Goal: Task Accomplishment & Management: Use online tool/utility

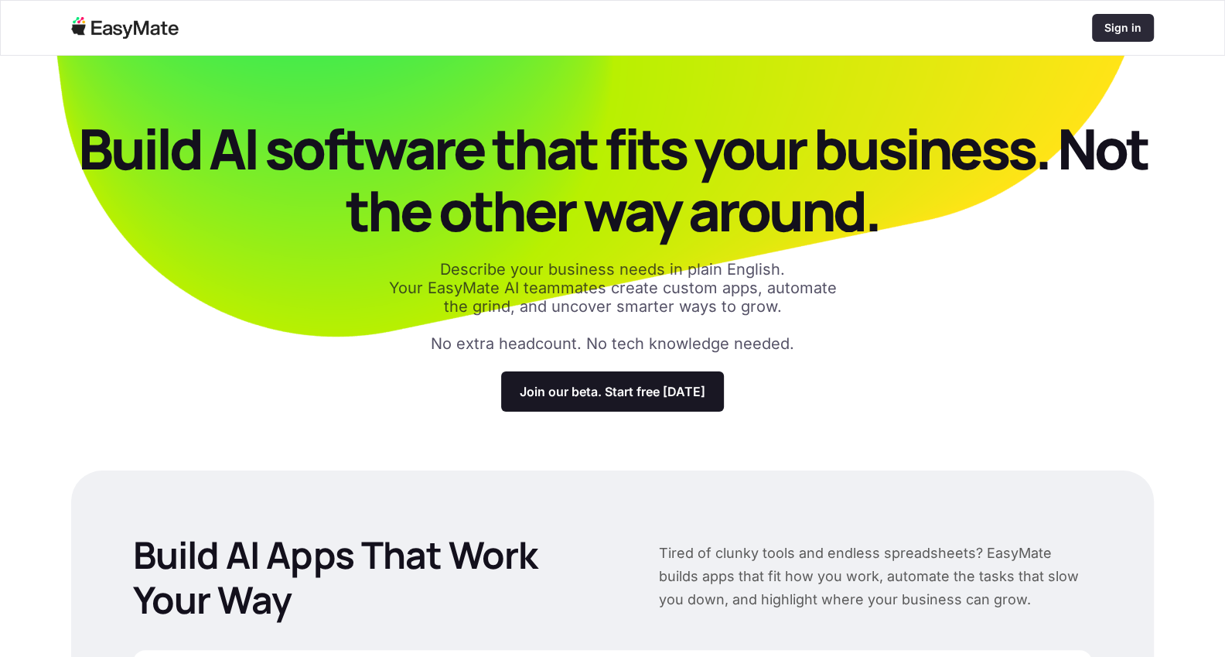
click at [1124, 15] on div "Sign in" at bounding box center [1123, 28] width 62 height 28
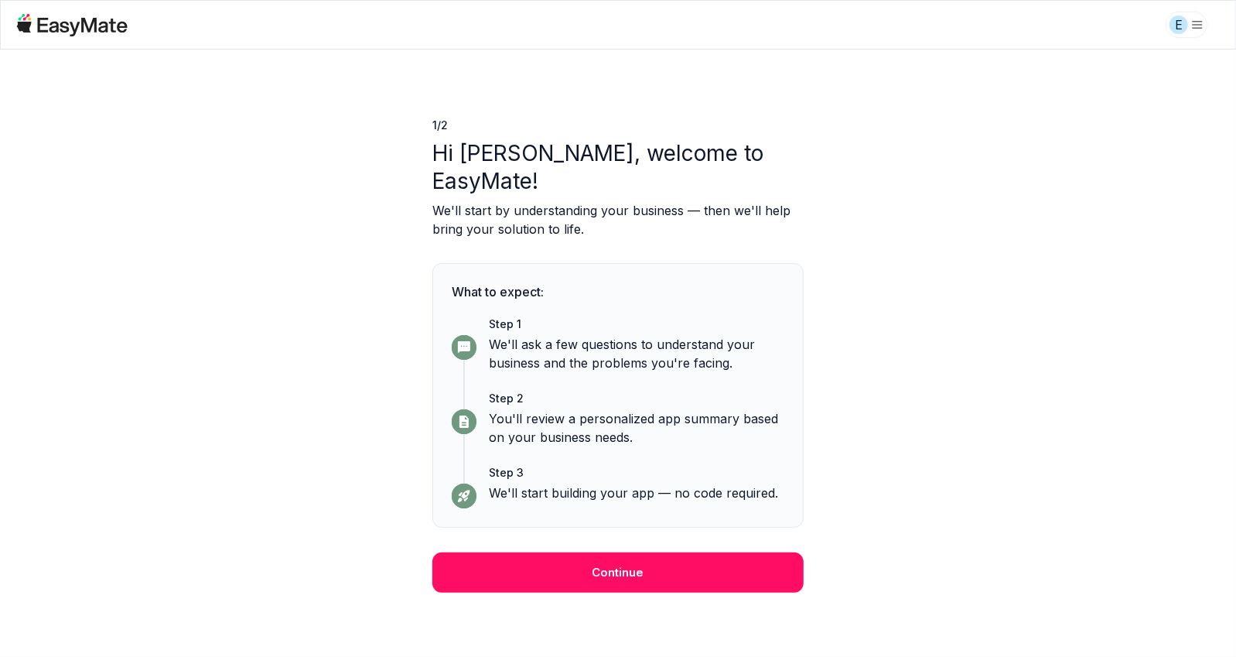
click at [639, 552] on button "Continue" at bounding box center [617, 572] width 371 height 40
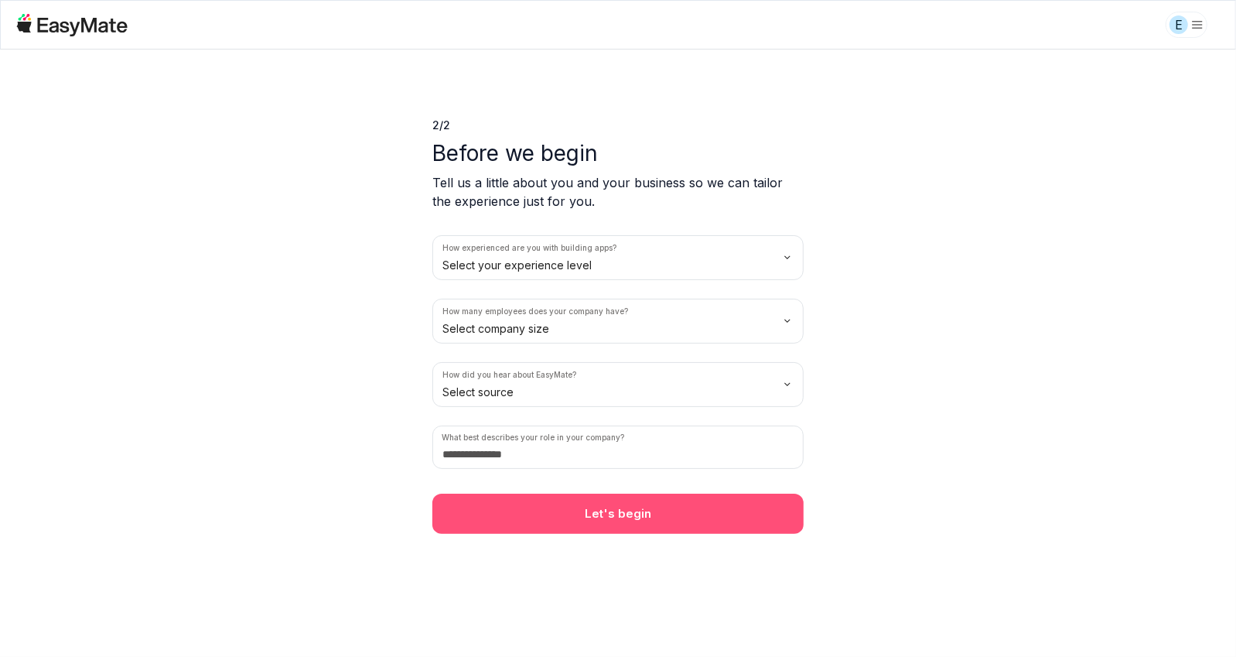
click at [612, 512] on button "Let's begin" at bounding box center [617, 513] width 371 height 40
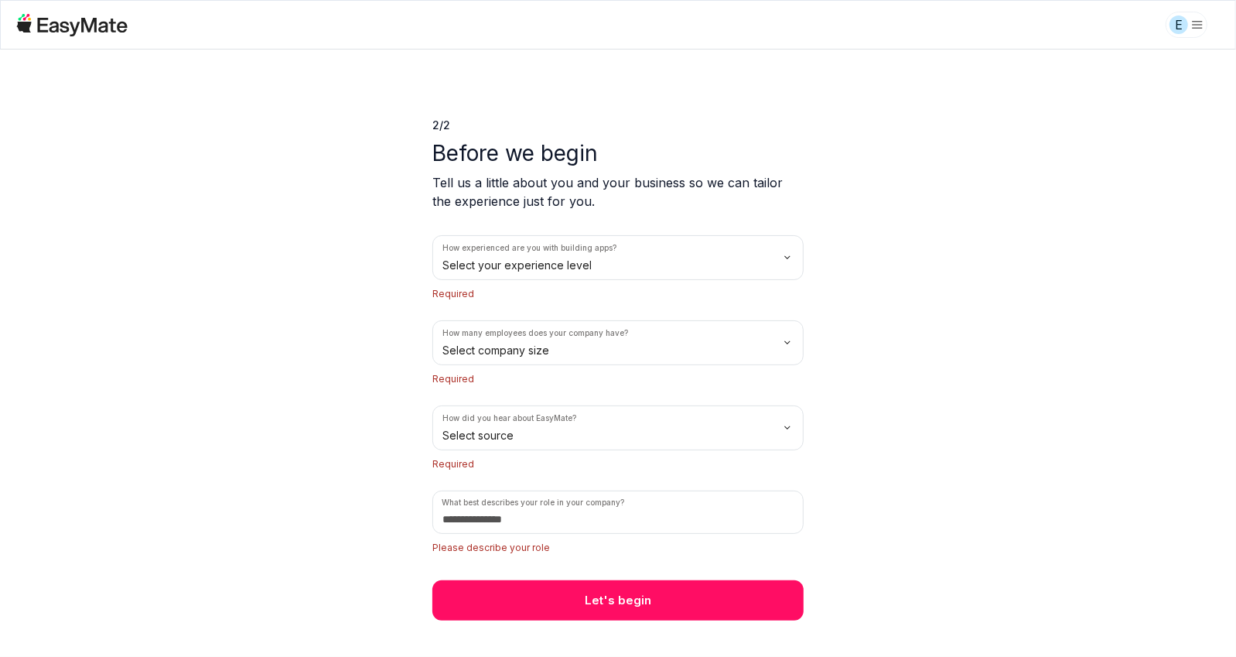
click at [478, 266] on html "E 2 / 2 Before we begin Tell us a little about you and your business so we can …" at bounding box center [618, 328] width 1236 height 657
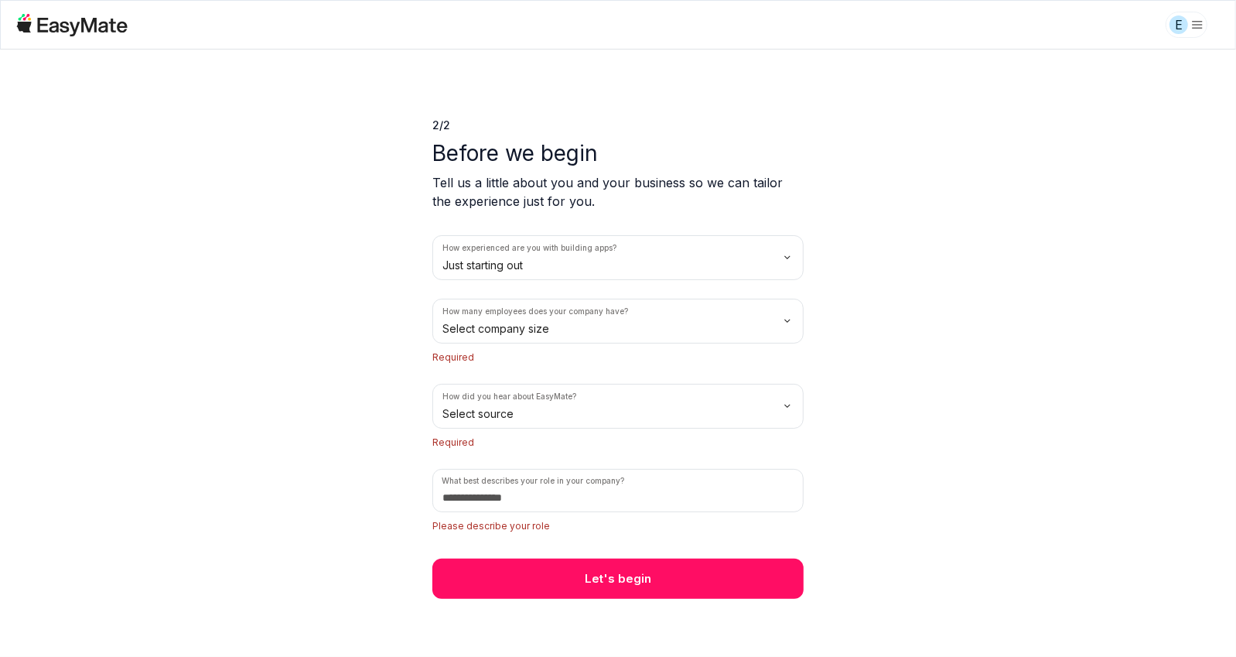
click at [526, 330] on html "E 2 / 2 Before we begin Tell us a little about you and your business so we can …" at bounding box center [618, 328] width 1236 height 657
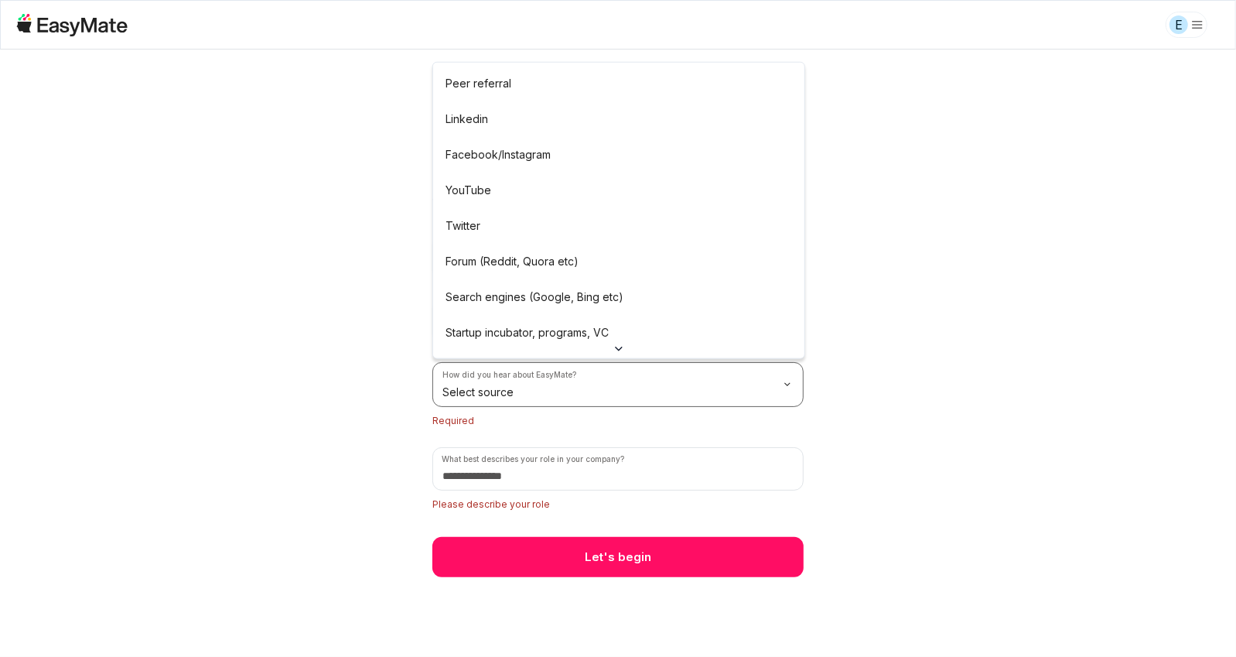
click at [526, 394] on html "E 2 / 2 Before we begin Tell us a little about you and your business so we can …" at bounding box center [618, 328] width 1236 height 657
drag, startPoint x: 527, startPoint y: 312, endPoint x: 525, endPoint y: 338, distance: 26.3
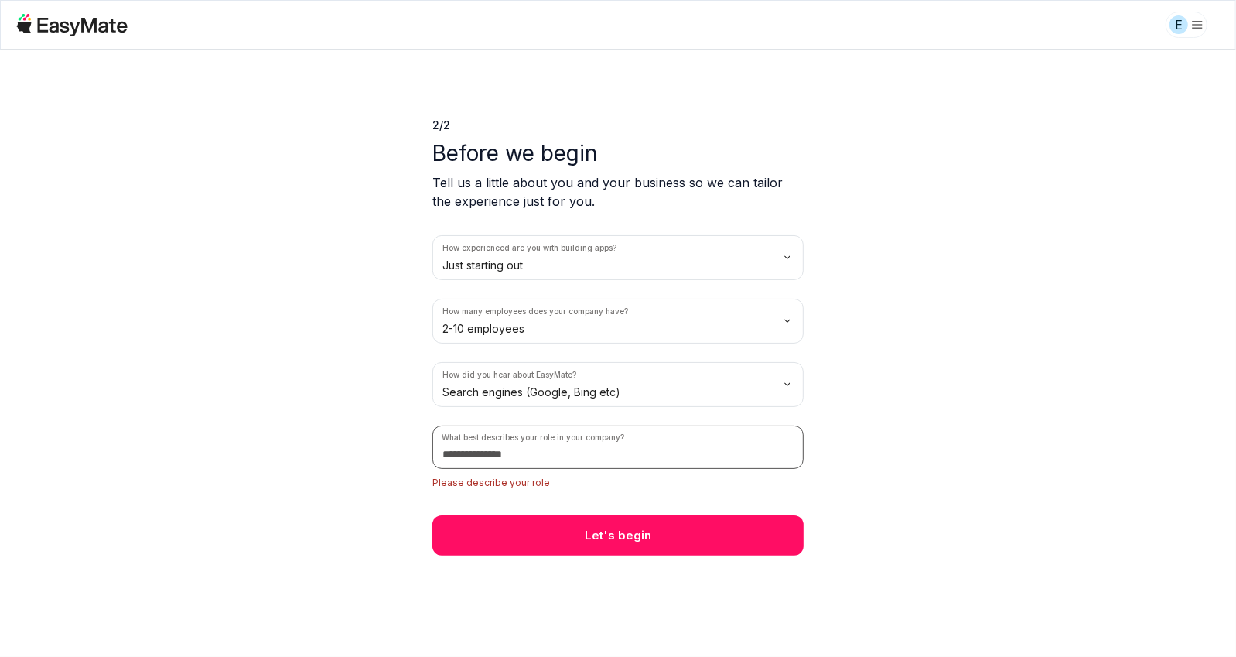
click at [528, 458] on input at bounding box center [617, 446] width 371 height 43
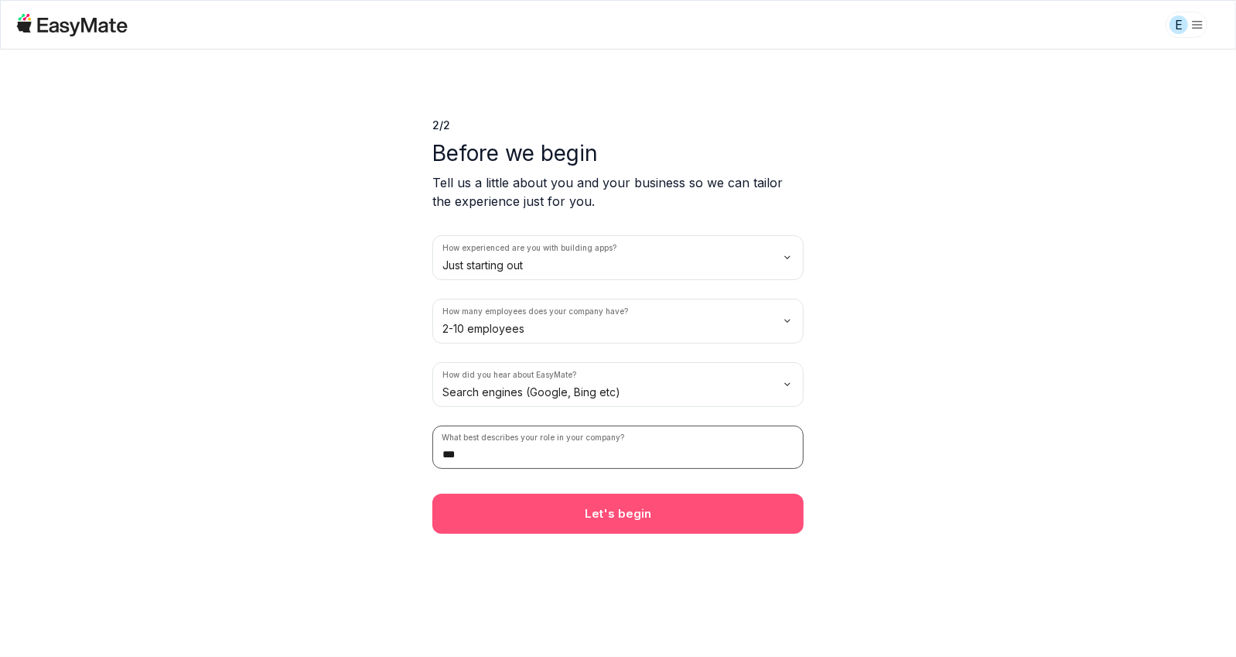
type input "***"
click at [610, 531] on button "Let's begin" at bounding box center [617, 513] width 371 height 40
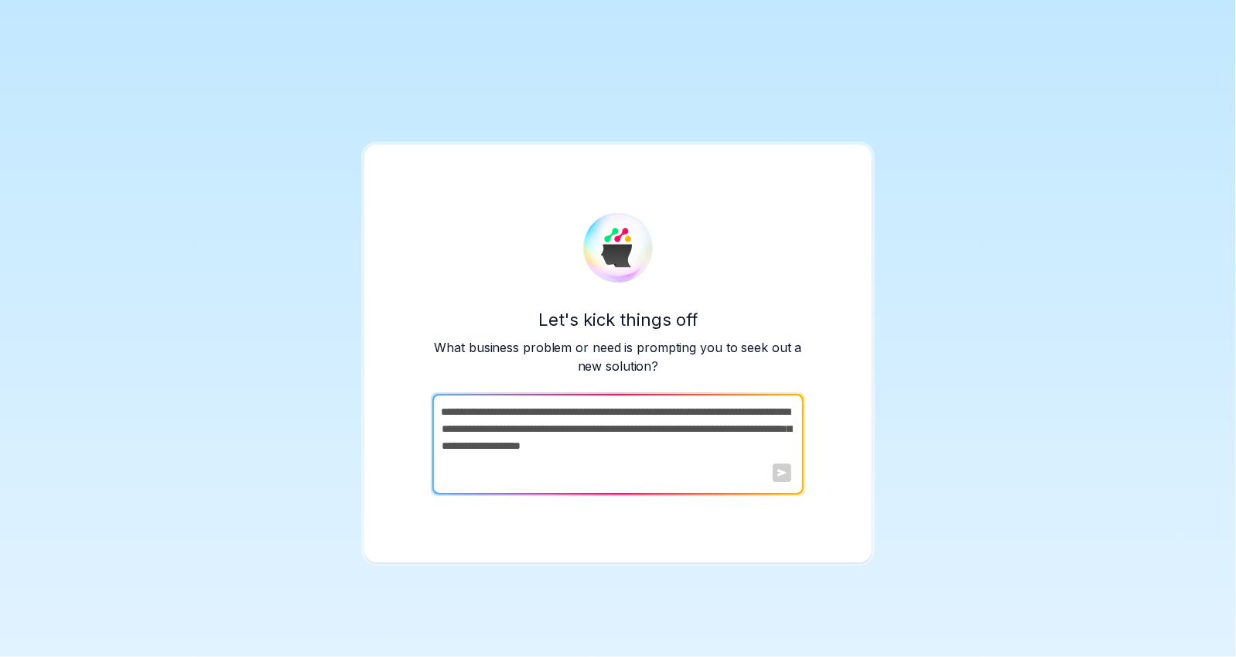
click at [785, 476] on div at bounding box center [782, 472] width 19 height 19
click at [664, 447] on textarea at bounding box center [616, 444] width 368 height 101
click at [640, 422] on textarea at bounding box center [616, 444] width 368 height 101
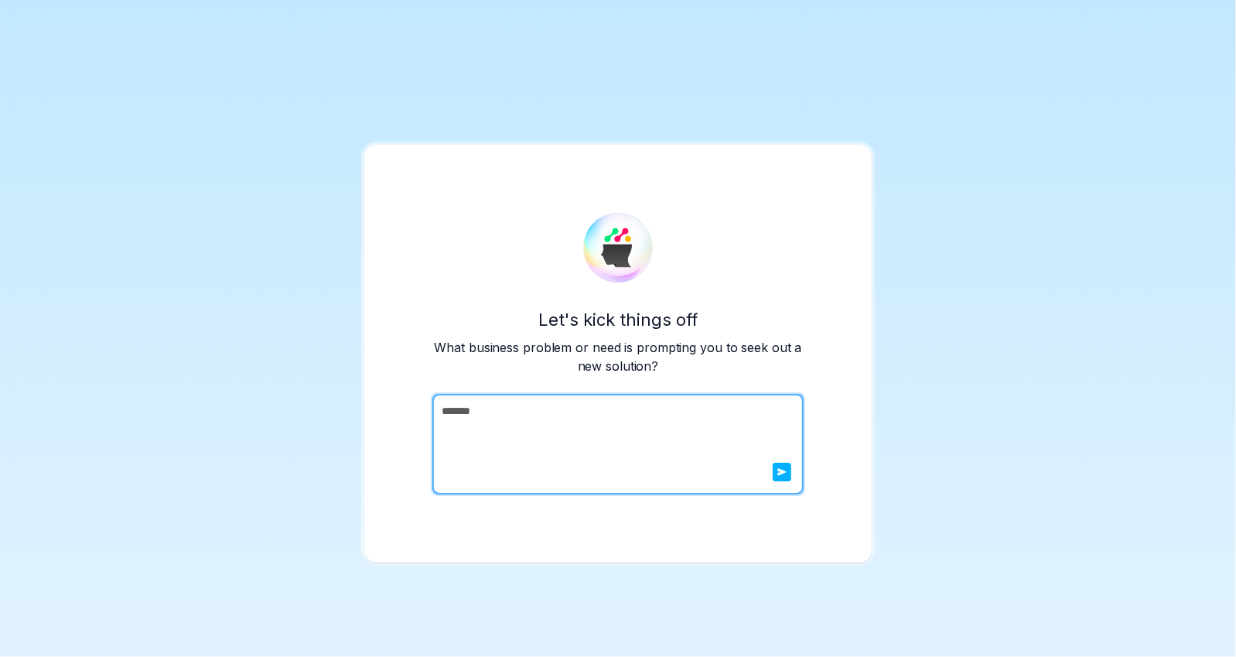
type textarea "*******"
click at [781, 473] on icon "submit" at bounding box center [782, 473] width 9 height 8
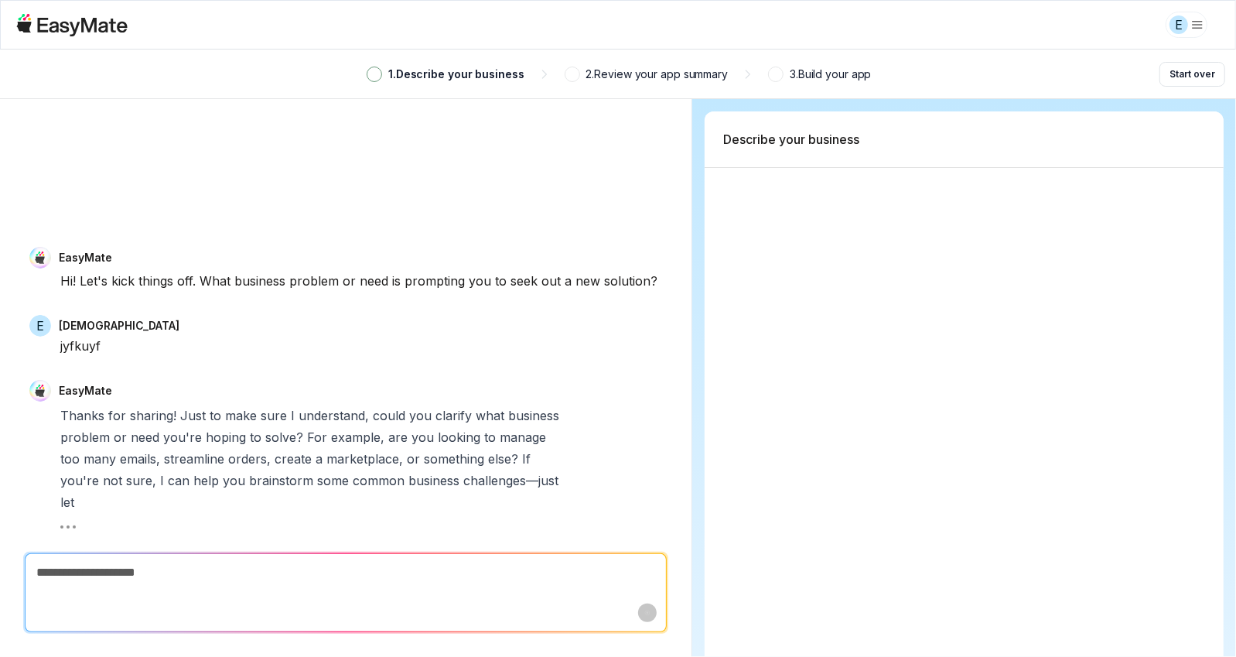
drag, startPoint x: 850, startPoint y: 140, endPoint x: 1149, endPoint y: 49, distance: 313.0
click at [866, 138] on div "Describe your business" at bounding box center [964, 139] width 519 height 56
click at [1117, 135] on div "Describe your business" at bounding box center [964, 139] width 519 height 56
click at [1202, 26] on html "E 1 . Describe your business 2 . Review your app summary 3 . Build your app Sta…" at bounding box center [618, 328] width 1236 height 657
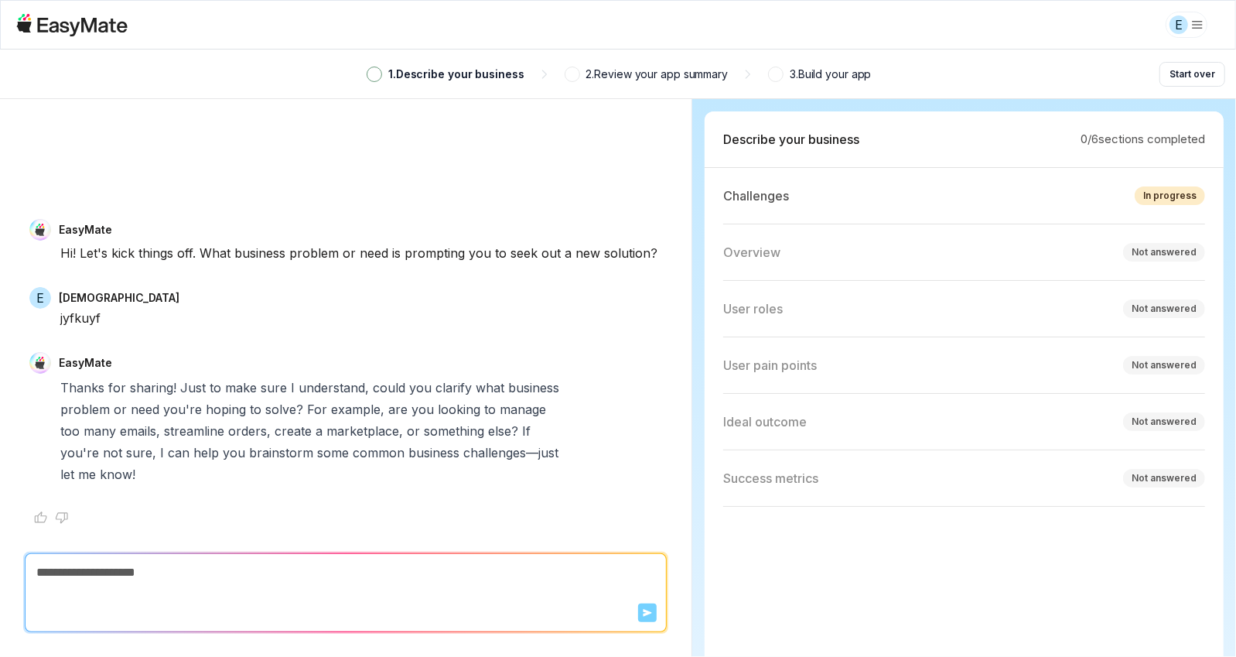
click at [819, 66] on p "3 . Build your app" at bounding box center [830, 74] width 81 height 17
click at [100, 578] on textarea at bounding box center [346, 572] width 640 height 37
click at [88, 23] on icon at bounding box center [71, 25] width 111 height 22
click at [371, 70] on span at bounding box center [374, 74] width 9 height 9
click at [231, 565] on textarea at bounding box center [346, 572] width 640 height 37
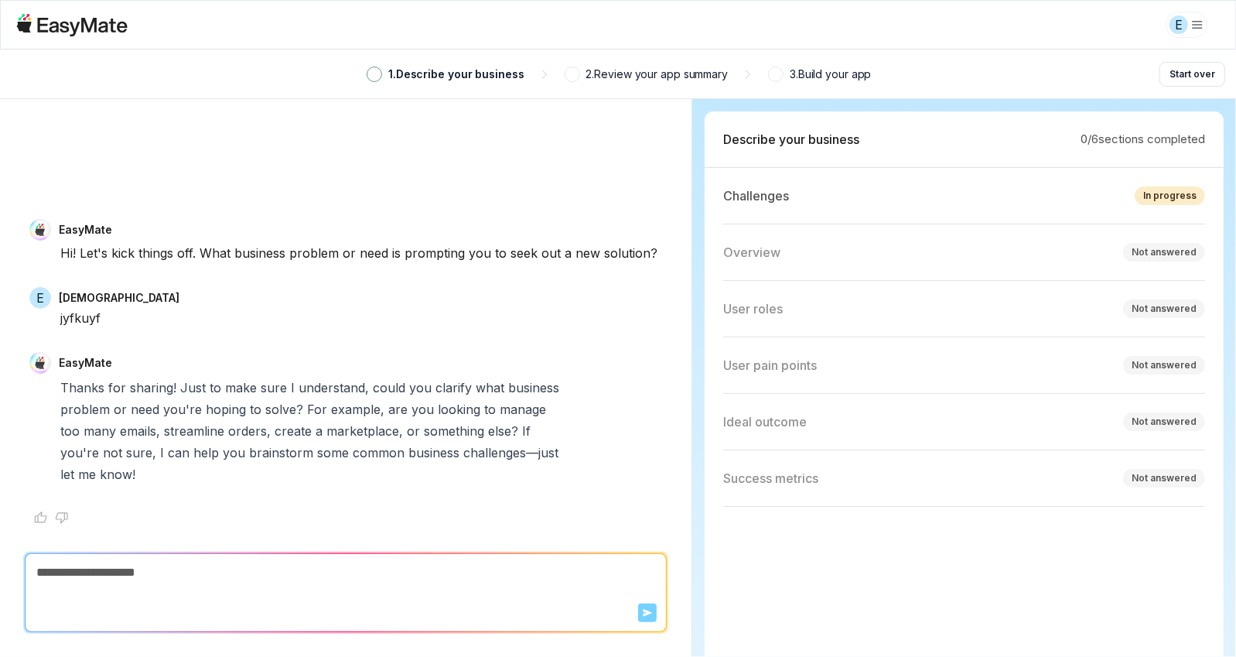
type textarea "*"
type textarea "**"
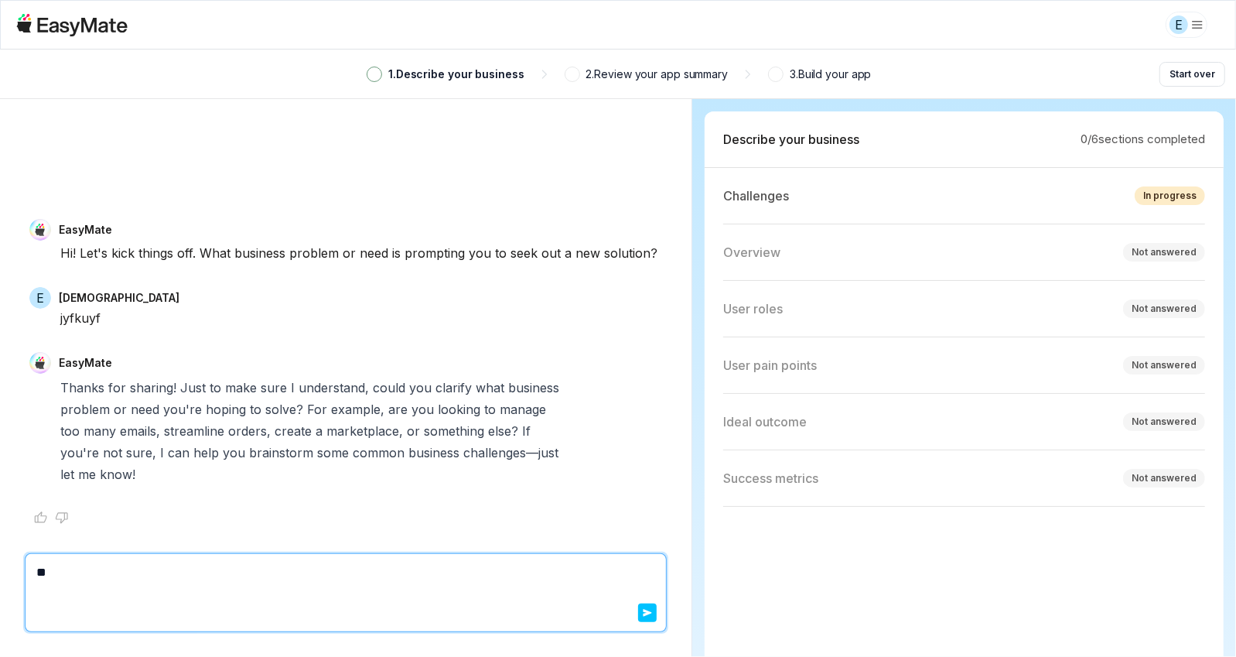
type textarea "*"
type textarea "***"
click at [651, 616] on icon "button" at bounding box center [647, 612] width 9 height 9
type textarea "*"
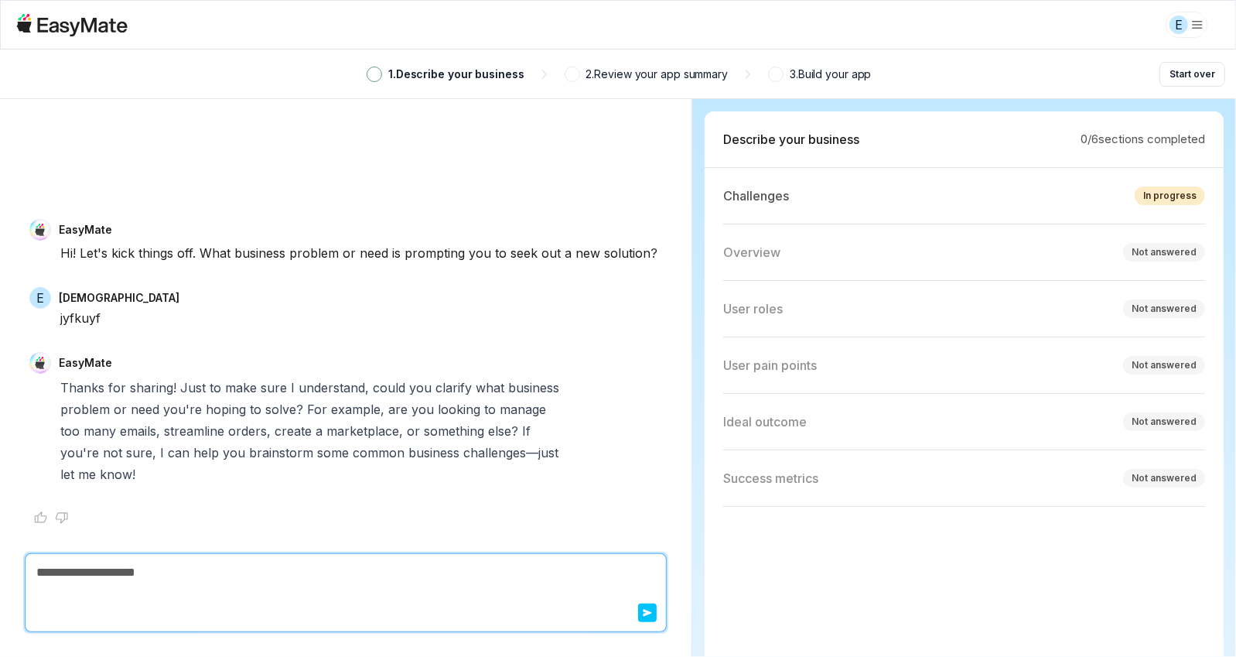
type textarea "*"
